Goal: Task Accomplishment & Management: Use online tool/utility

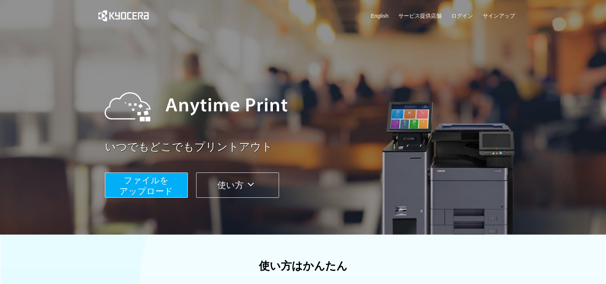
click at [160, 183] on span "ファイルを ​​アップロード" at bounding box center [146, 185] width 54 height 21
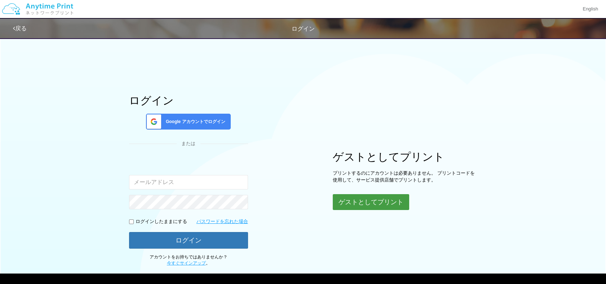
click at [379, 200] on button "ゲストとしてプリント" at bounding box center [371, 202] width 76 height 16
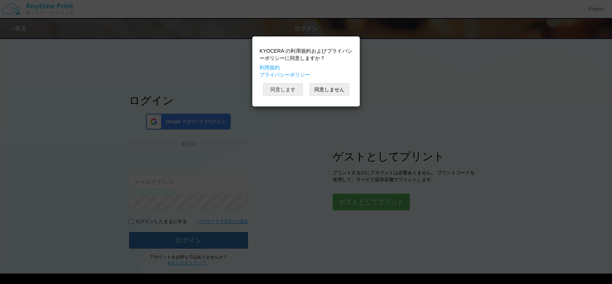
click at [284, 89] on button "同意します" at bounding box center [283, 89] width 40 height 12
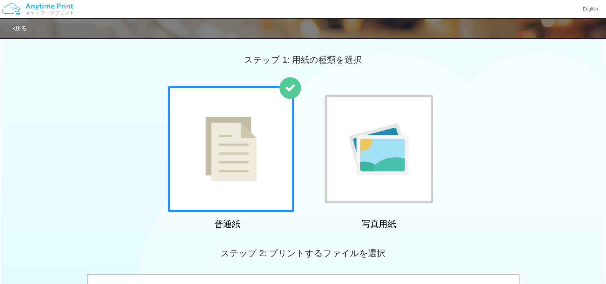
scroll to position [248, 0]
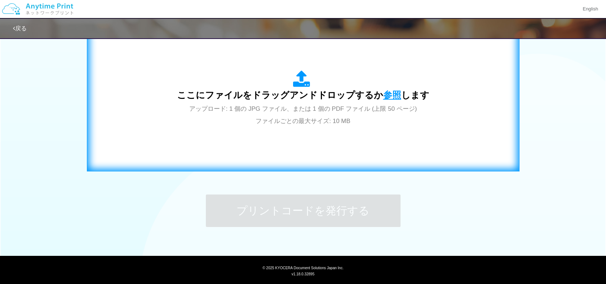
click at [389, 94] on span "参照" at bounding box center [392, 95] width 18 height 10
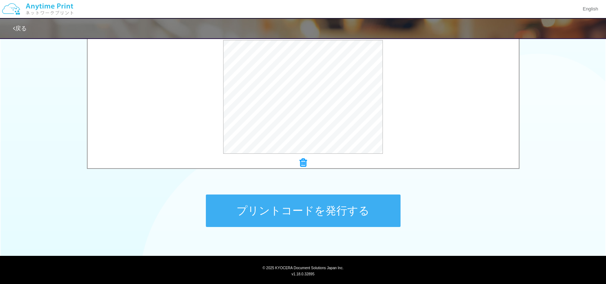
click at [296, 209] on button "プリントコードを発行する" at bounding box center [303, 210] width 195 height 32
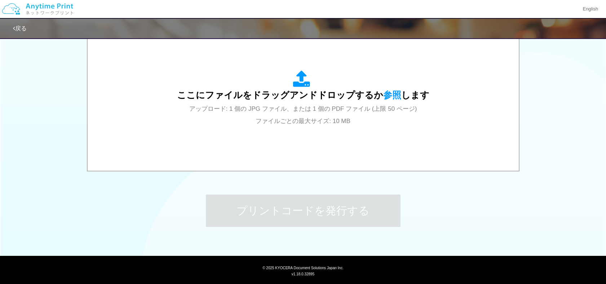
scroll to position [0, 0]
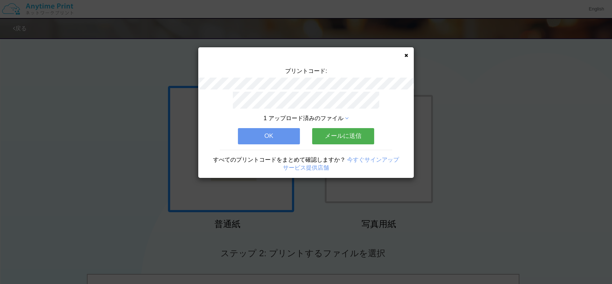
click at [260, 124] on div "1 アップロード済みのファイル OK メールに送信 すべてのプリントコードをまとめて確認しますか？ 今すぐサインアップ サービス提供店舗" at bounding box center [305, 135] width 215 height 86
click at [260, 132] on button "OK" at bounding box center [269, 136] width 62 height 16
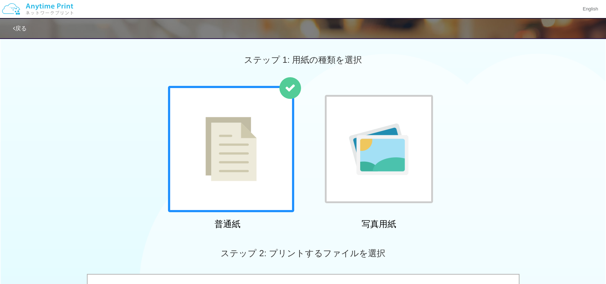
scroll to position [248, 0]
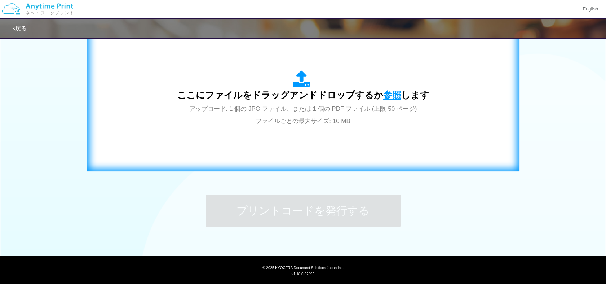
click at [387, 95] on span "参照" at bounding box center [392, 95] width 18 height 10
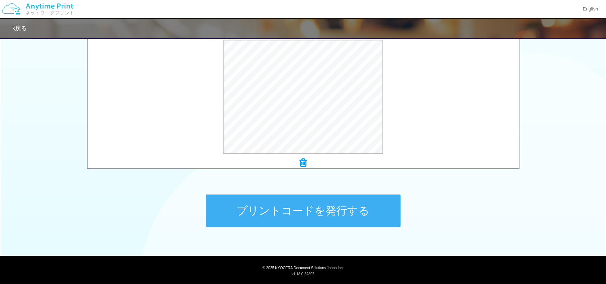
click at [330, 209] on button "プリントコードを発行する" at bounding box center [303, 210] width 195 height 32
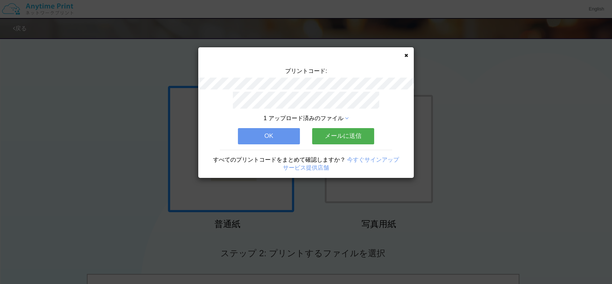
click at [276, 128] on button "OK" at bounding box center [269, 136] width 62 height 16
